Goal: Information Seeking & Learning: Learn about a topic

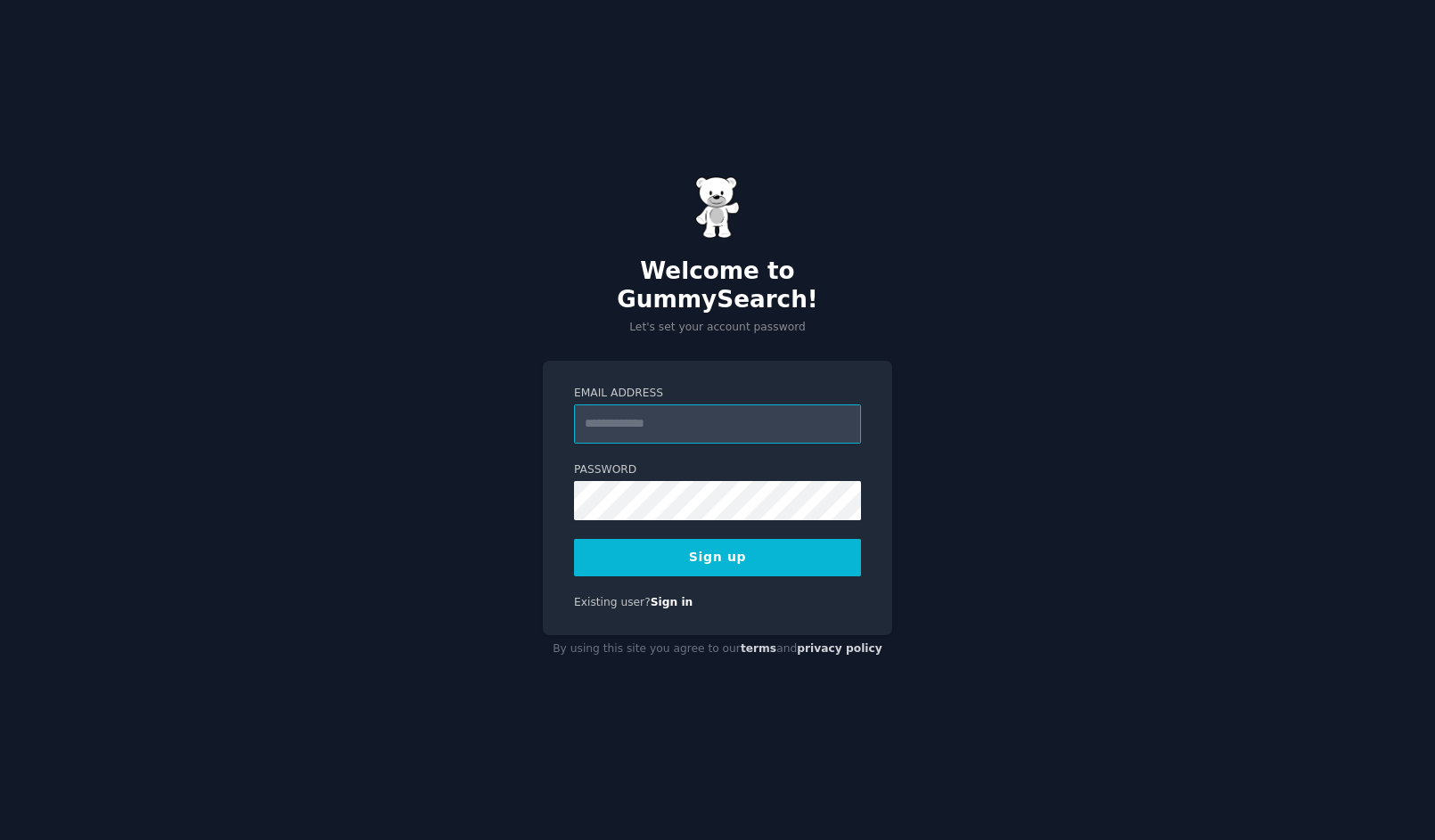
click at [663, 412] on input "Email Address" at bounding box center [718, 424] width 287 height 39
paste input "**********"
type input "**********"
click at [702, 547] on button "Sign up" at bounding box center [718, 557] width 287 height 37
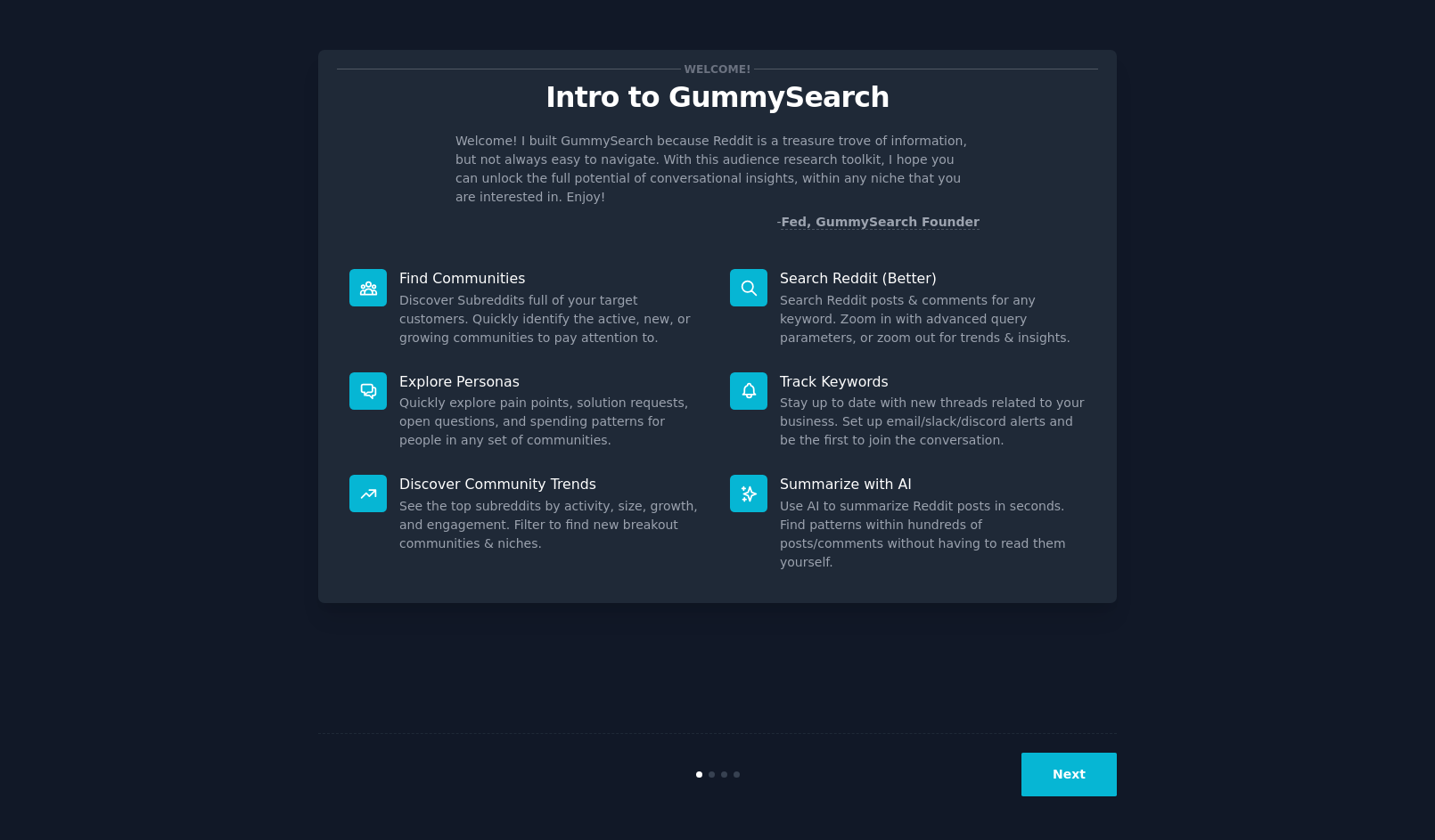
click at [1070, 771] on button "Next" at bounding box center [1068, 774] width 95 height 44
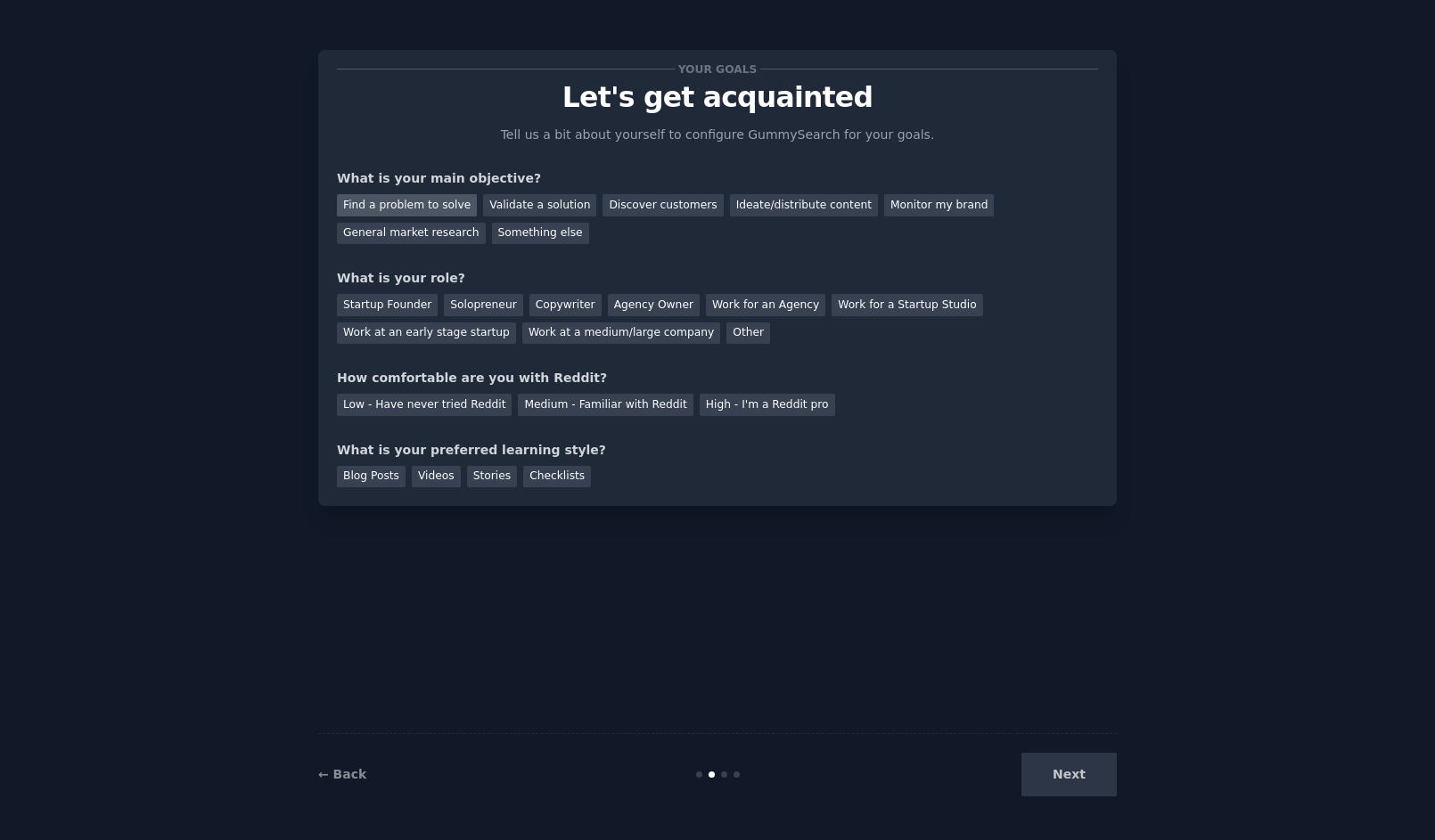
click at [415, 204] on div "Find a problem to solve" at bounding box center [407, 206] width 140 height 22
click at [495, 300] on div "Solopreneur" at bounding box center [483, 305] width 78 height 22
click at [621, 400] on div "Medium - Familiar with Reddit" at bounding box center [605, 405] width 175 height 22
click at [1068, 775] on div "Next" at bounding box center [984, 774] width 266 height 44
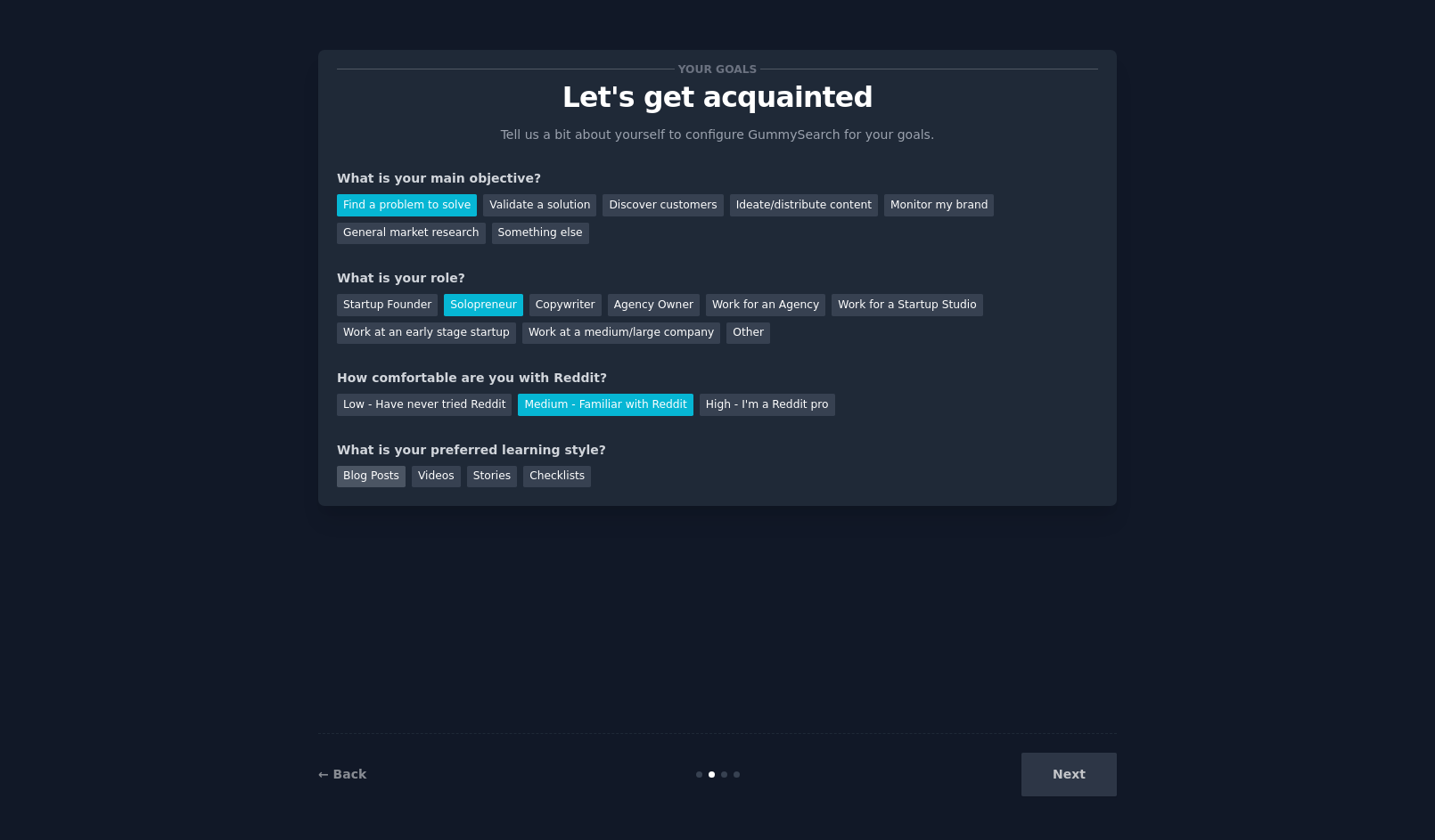
click at [380, 477] on div "Blog Posts" at bounding box center [371, 477] width 69 height 22
click at [1071, 769] on button "Next" at bounding box center [1068, 774] width 95 height 44
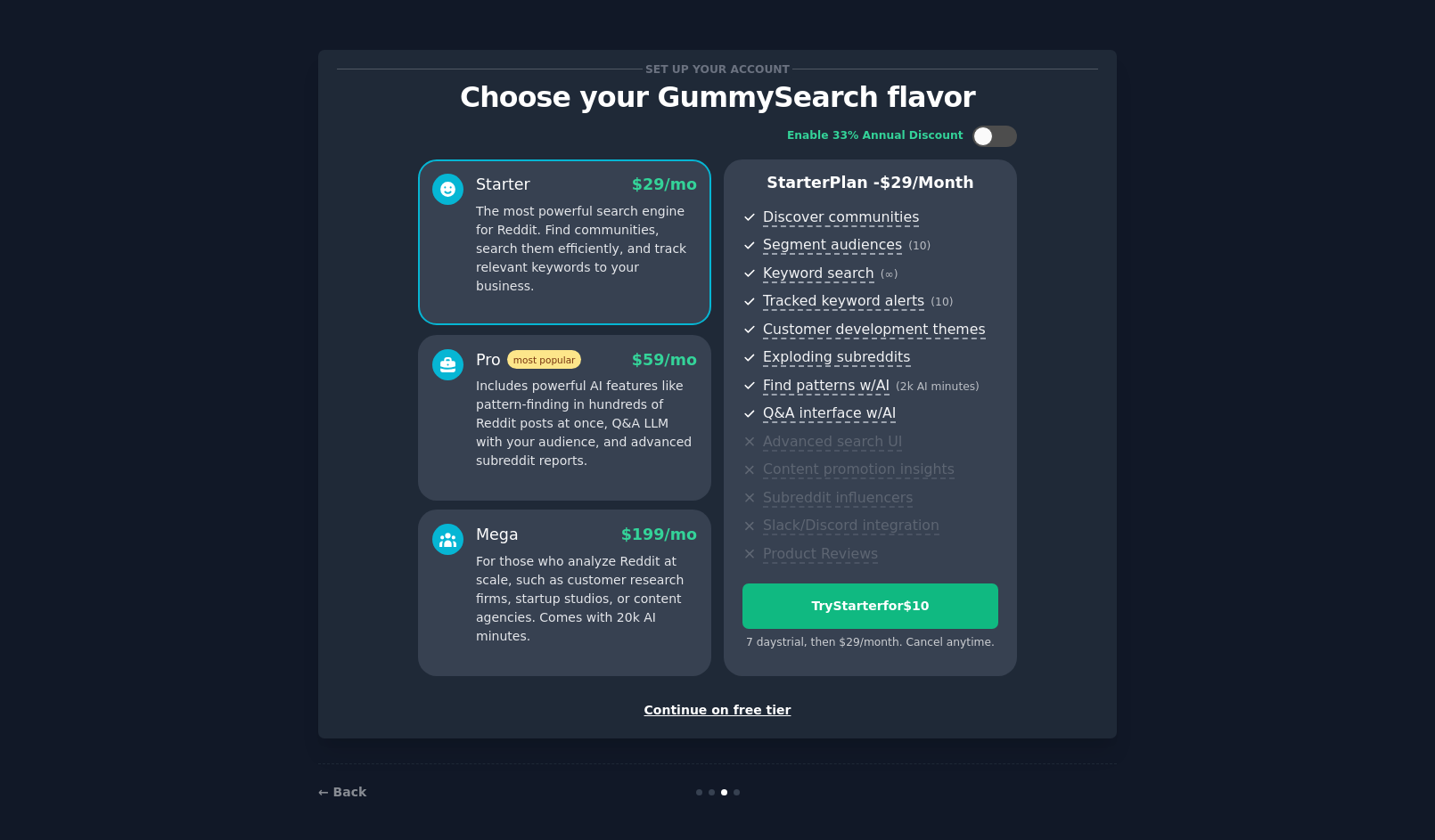
click at [758, 702] on div "Continue on free tier" at bounding box center [718, 711] width 761 height 19
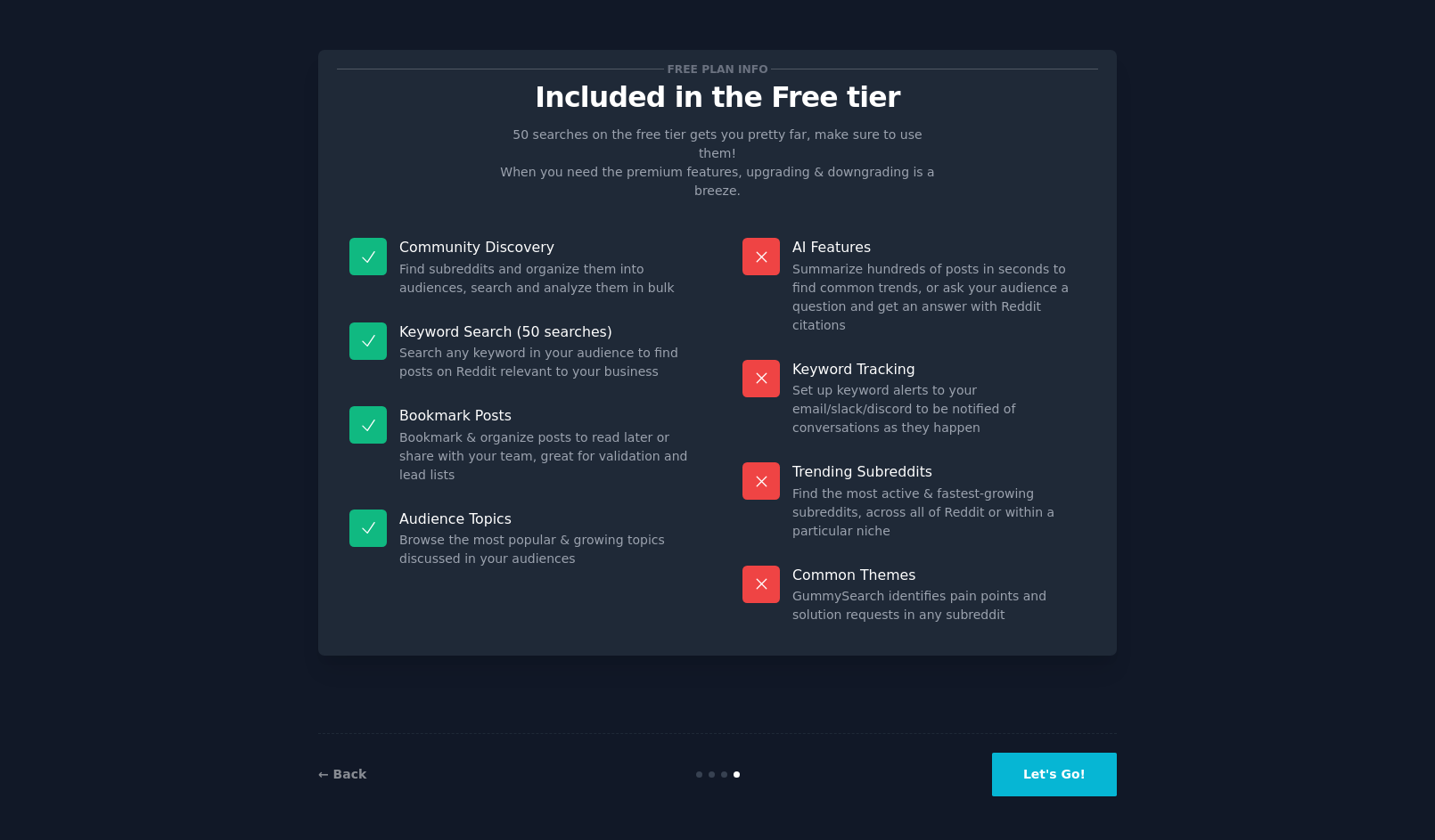
click at [1068, 780] on button "Let's Go!" at bounding box center [1054, 774] width 125 height 44
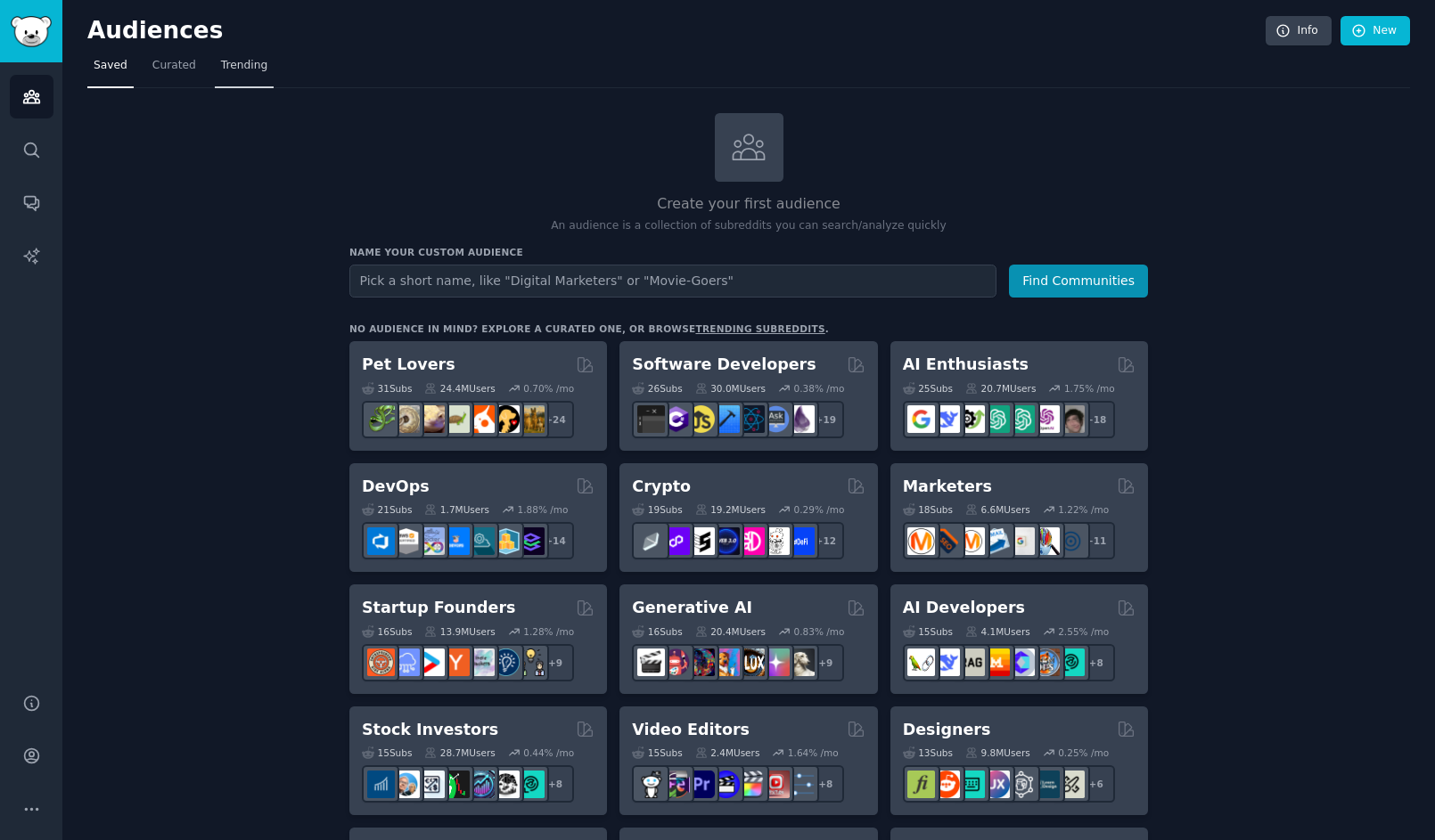
click at [246, 64] on span "Trending" at bounding box center [244, 65] width 47 height 16
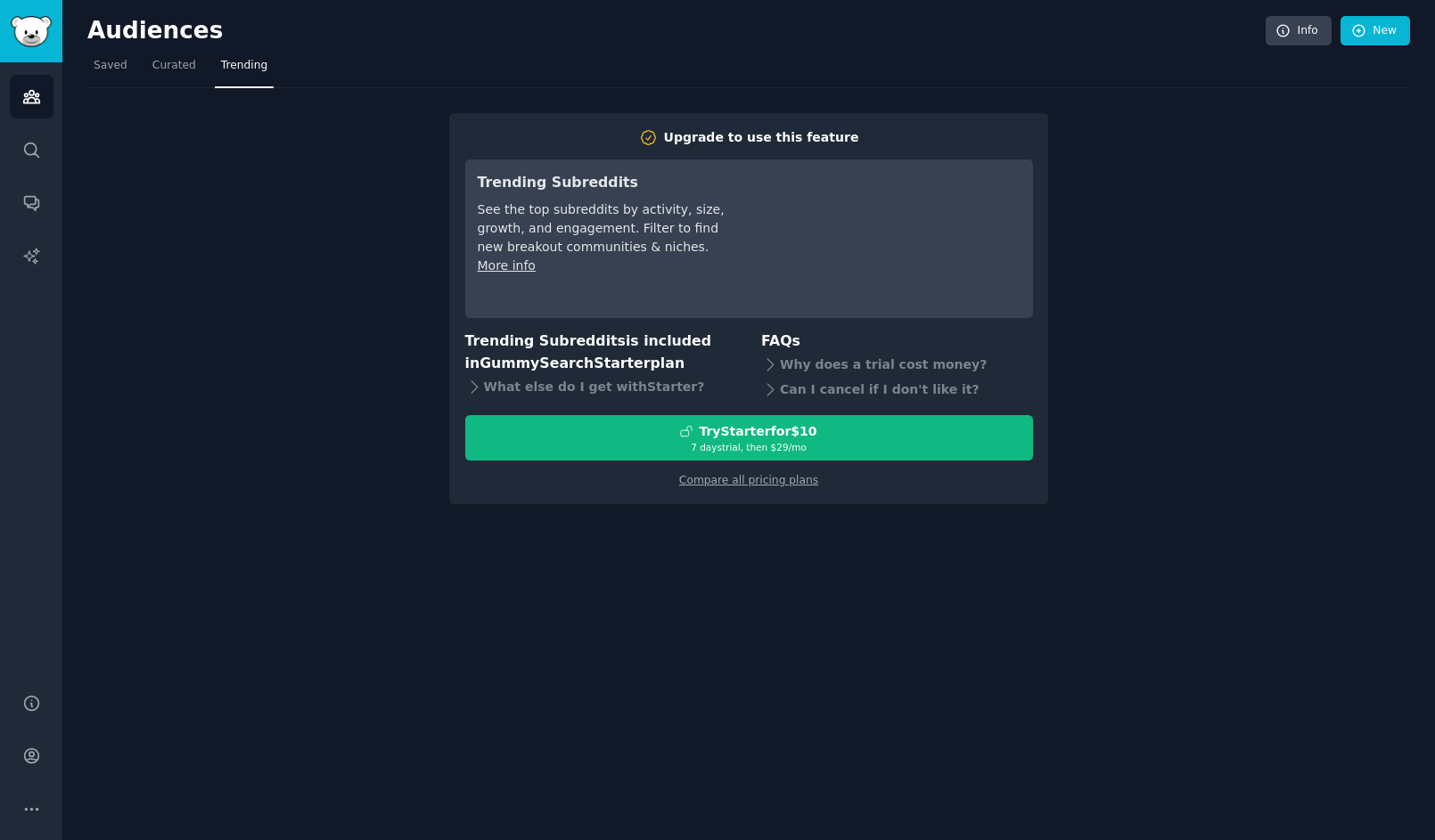
click at [364, 396] on div "Upgrade to use this feature Trending Subreddits See the top subreddits by activ…" at bounding box center [748, 296] width 1322 height 416
click at [31, 153] on icon "Sidebar" at bounding box center [32, 150] width 19 height 19
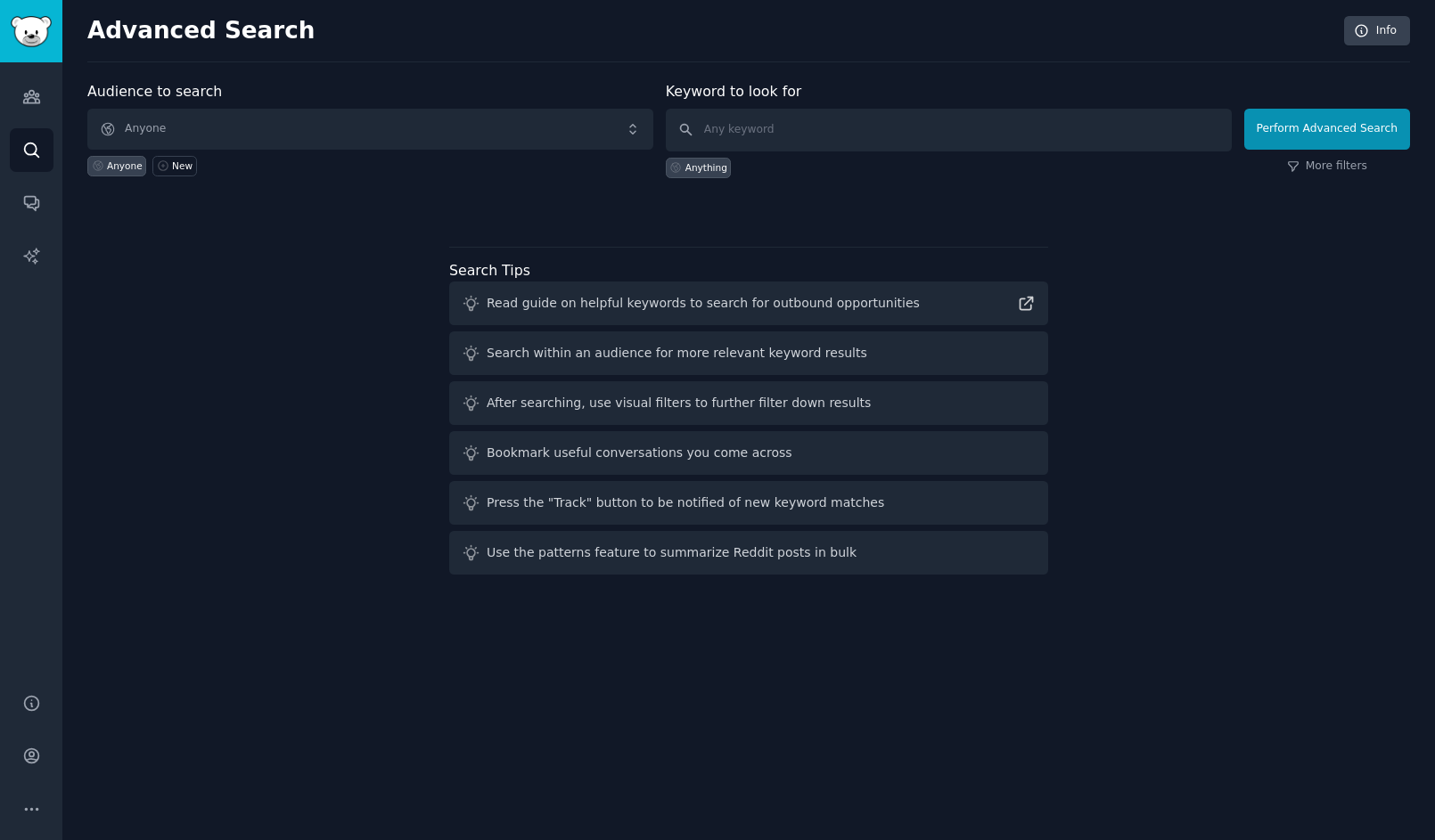
click at [491, 125] on span "Anyone" at bounding box center [370, 129] width 566 height 41
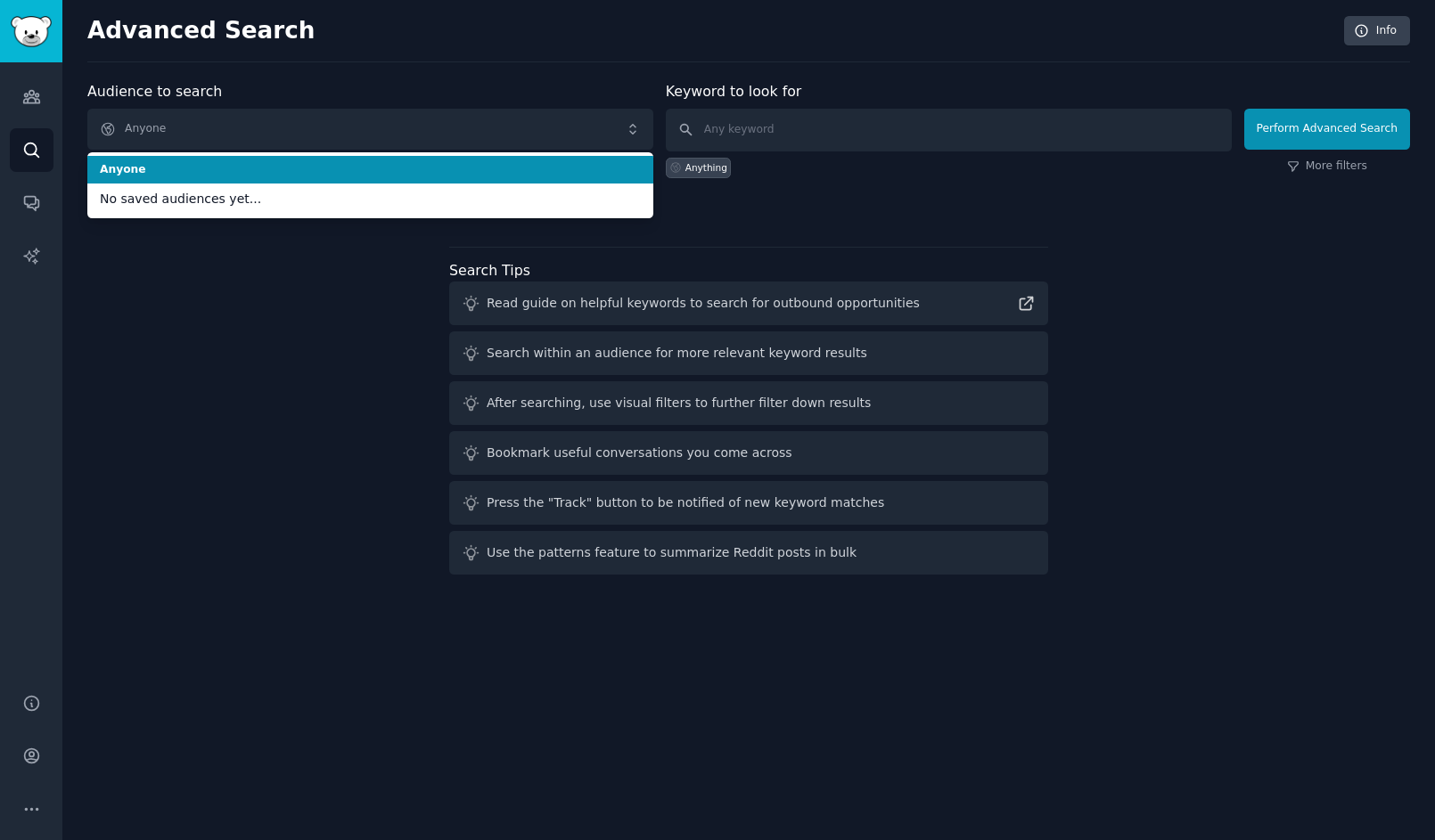
click at [565, 117] on span "Anyone" at bounding box center [370, 129] width 566 height 41
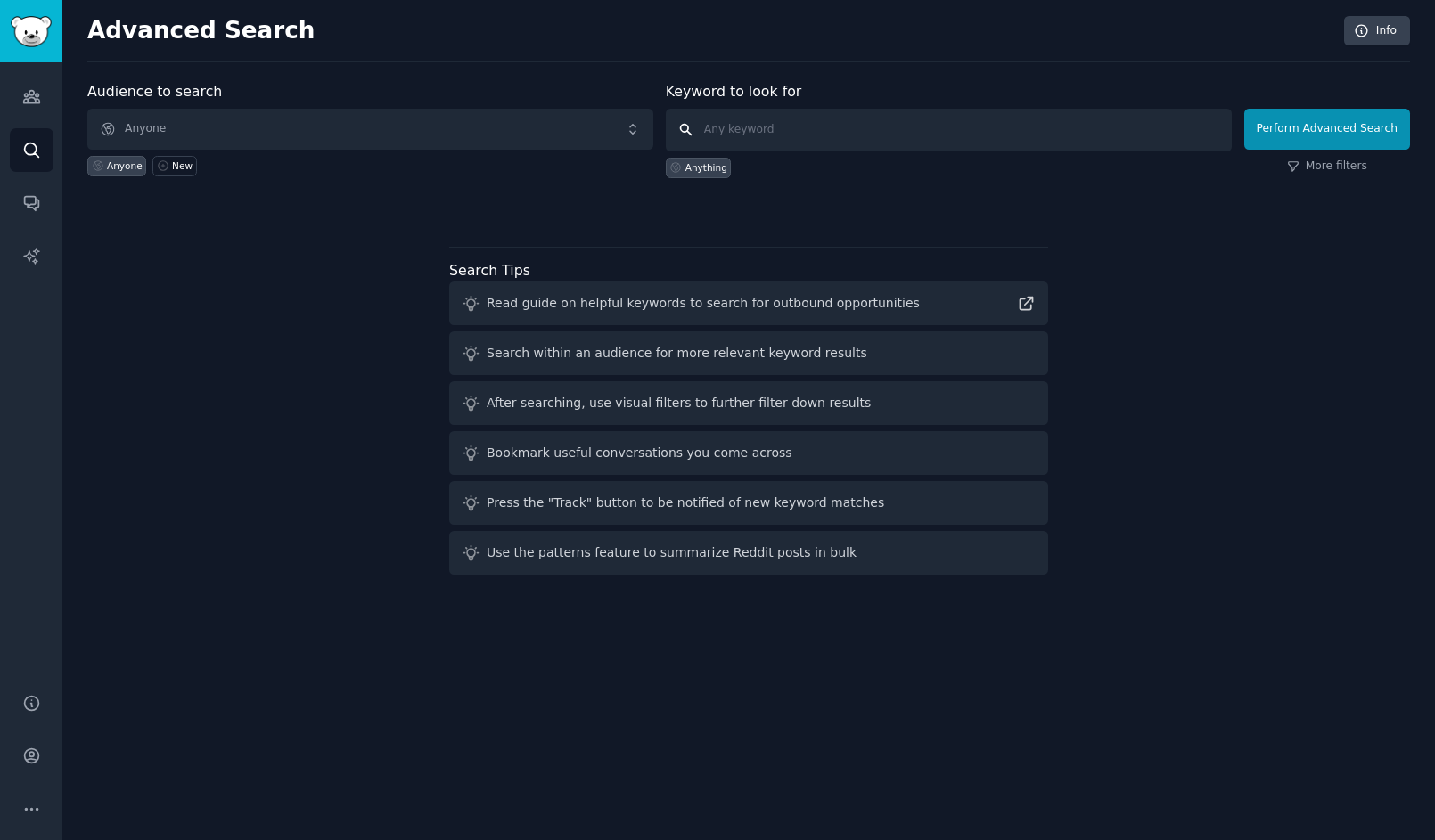
click at [764, 132] on input "text" at bounding box center [948, 130] width 566 height 43
type input "artist"
click at [1303, 137] on button "Perform Advanced Search" at bounding box center [1327, 129] width 166 height 41
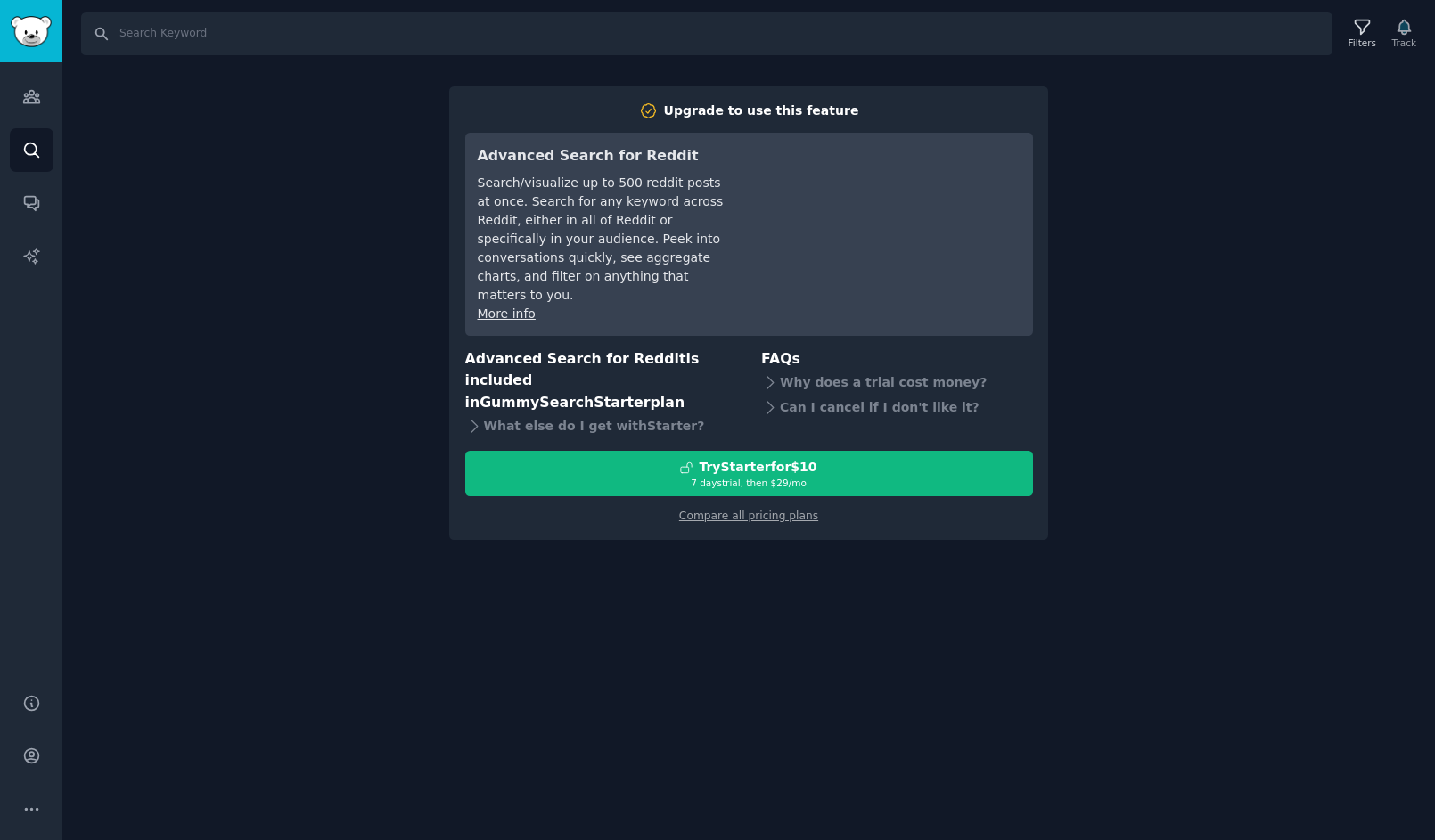
click at [1188, 167] on div "Search Filters Track Upgrade to use this feature Advanced Search for Reddit Sea…" at bounding box center [748, 420] width 1373 height 840
click at [36, 22] on img "Sidebar" at bounding box center [31, 32] width 41 height 32
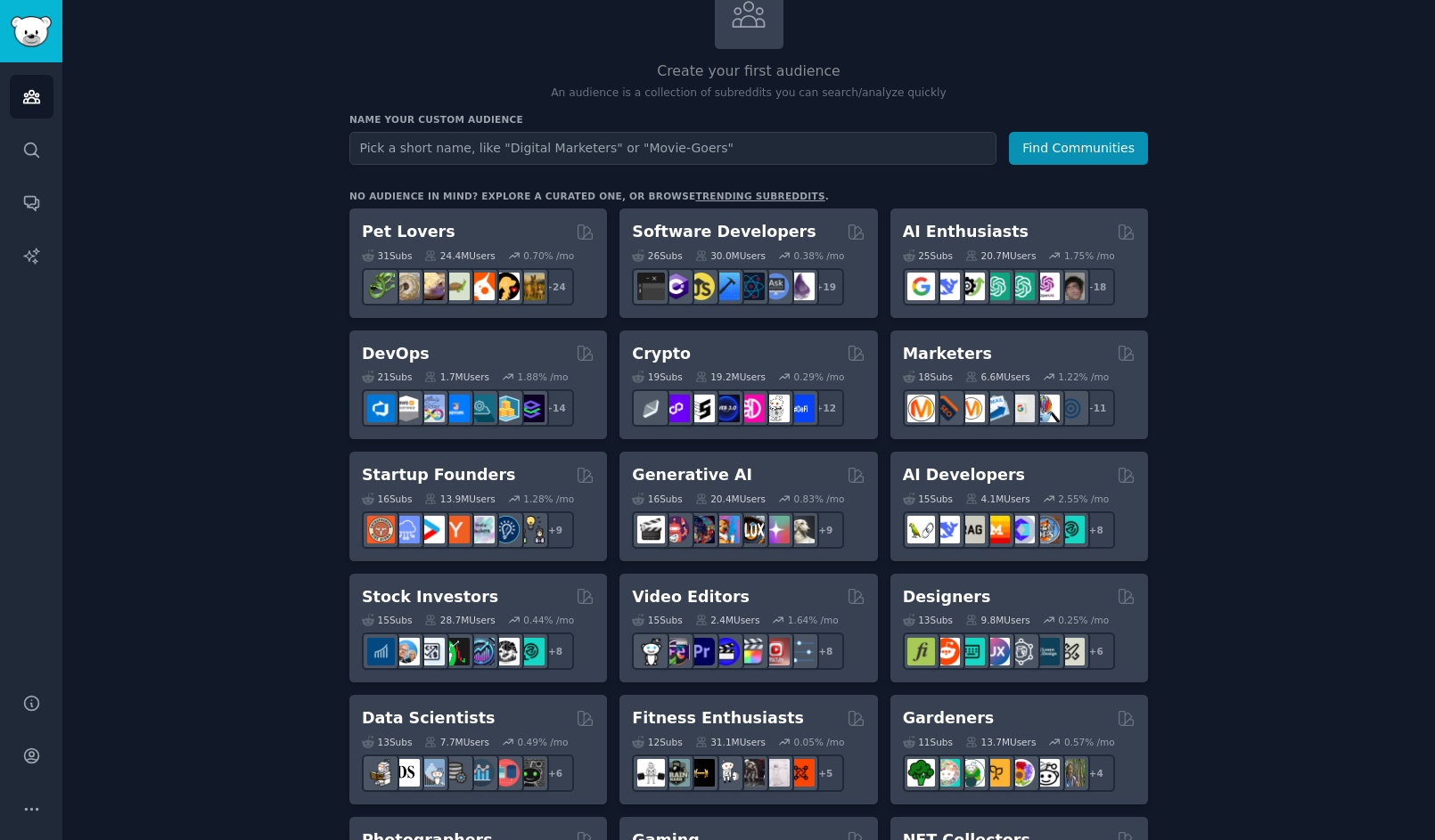
scroll to position [127, 0]
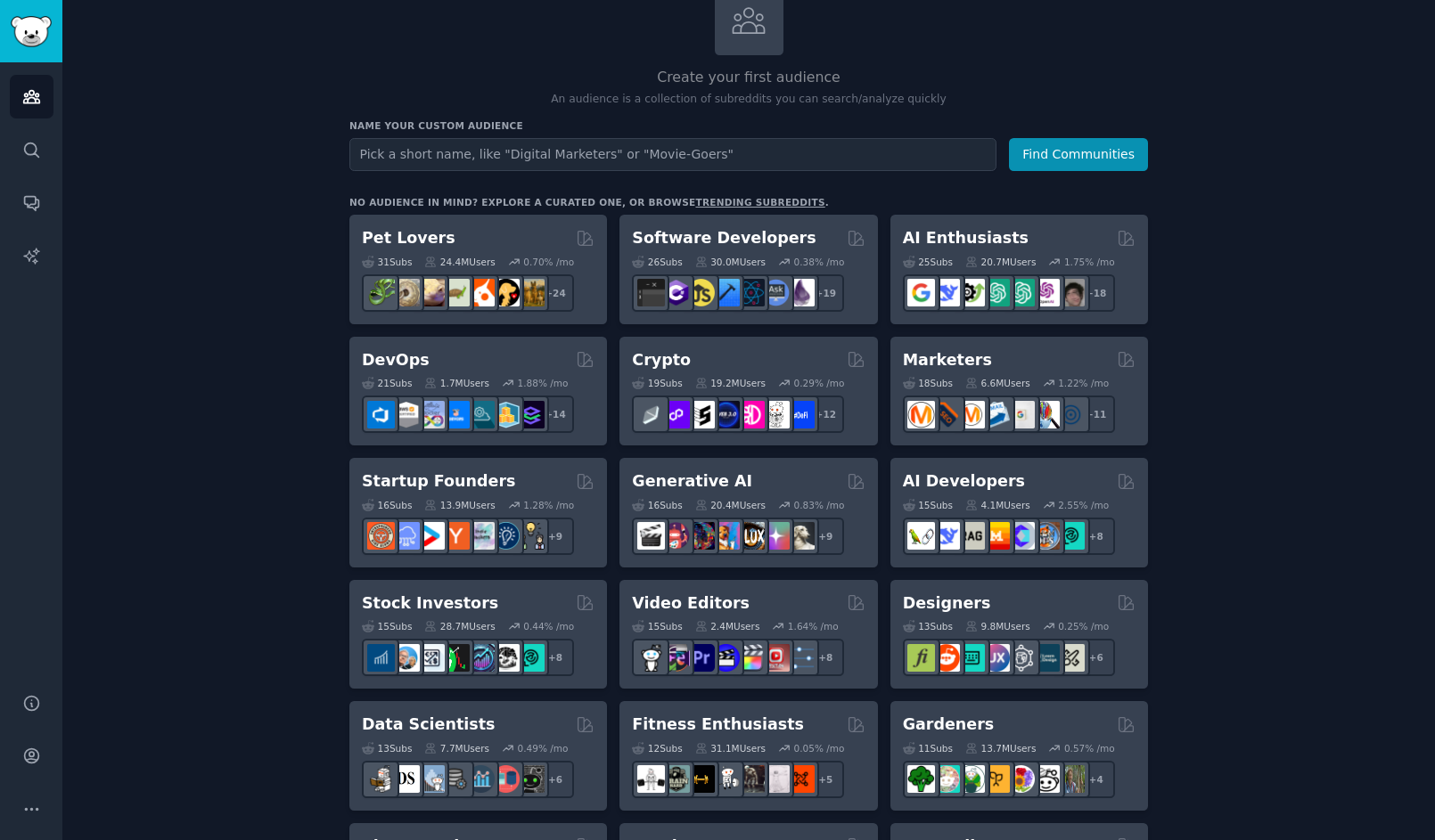
click at [735, 200] on link "trending subreddits" at bounding box center [759, 202] width 129 height 10
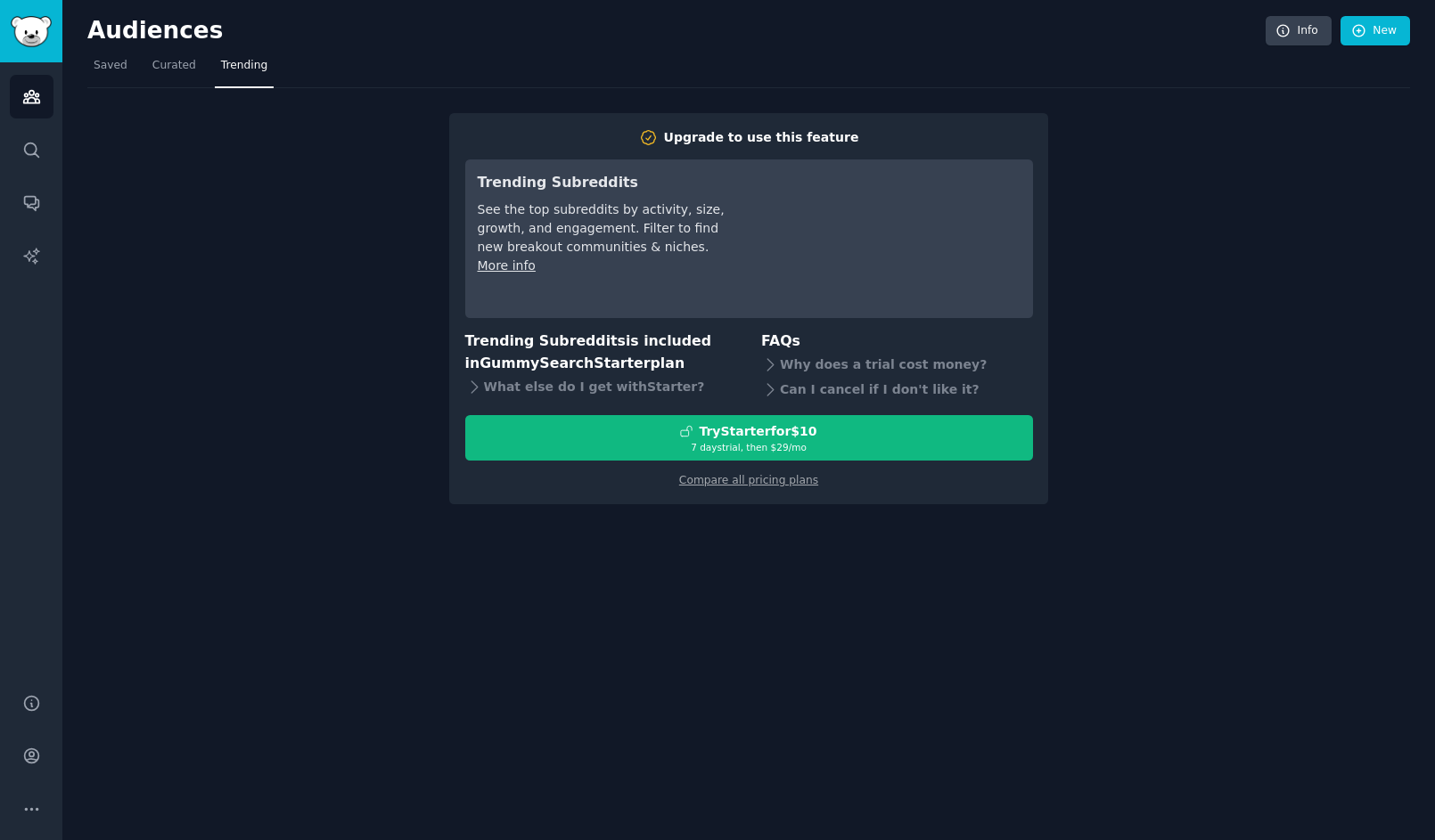
click at [606, 505] on div "Audiences Info New Saved Curated Trending Upgrade to use this feature Trending …" at bounding box center [748, 420] width 1373 height 840
